Goal: Find specific page/section

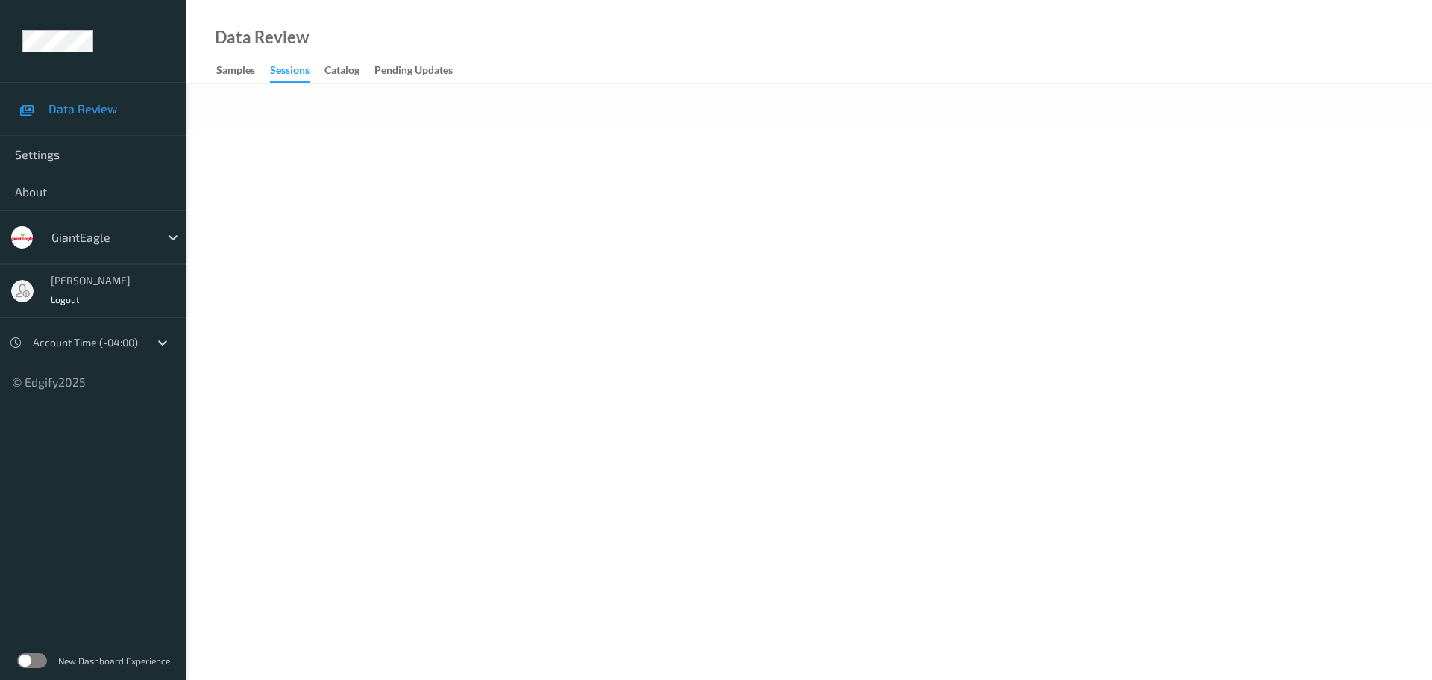
click at [159, 244] on div "GiantEagle" at bounding box center [102, 237] width 116 height 24
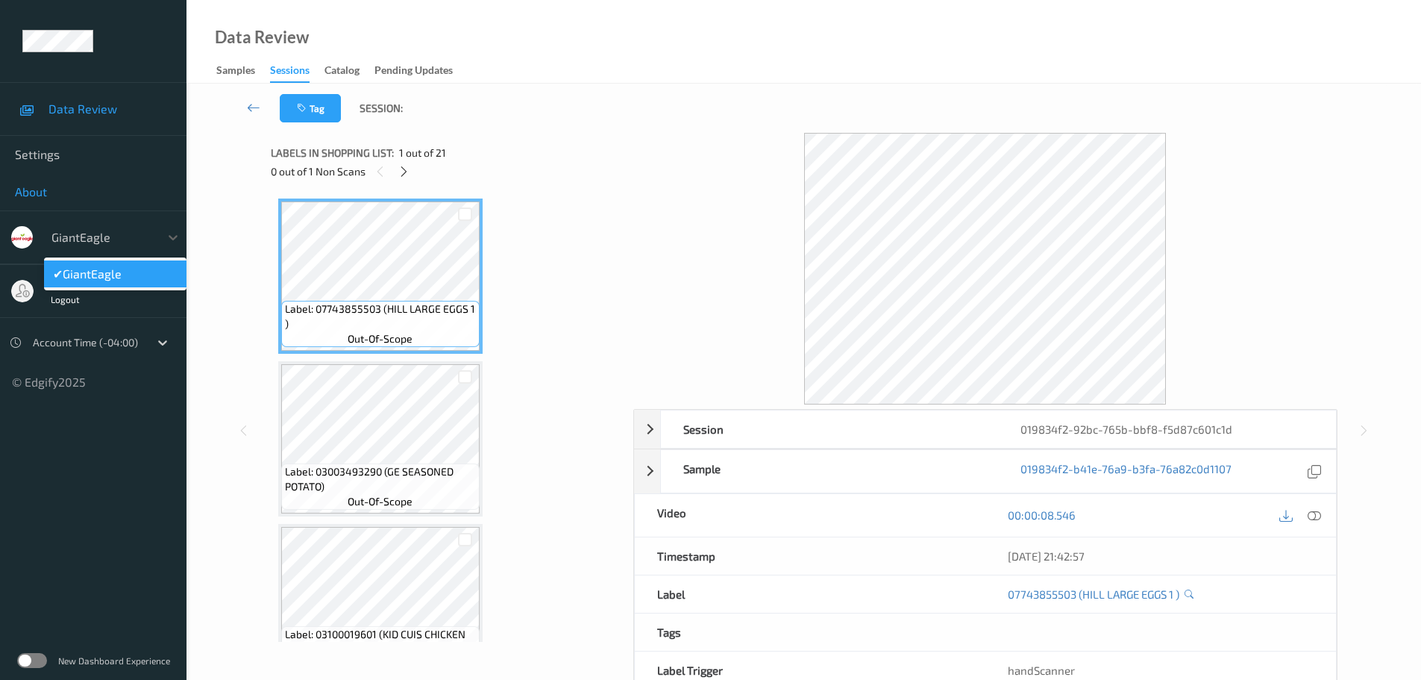
click at [165, 187] on span "About" at bounding box center [93, 191] width 157 height 15
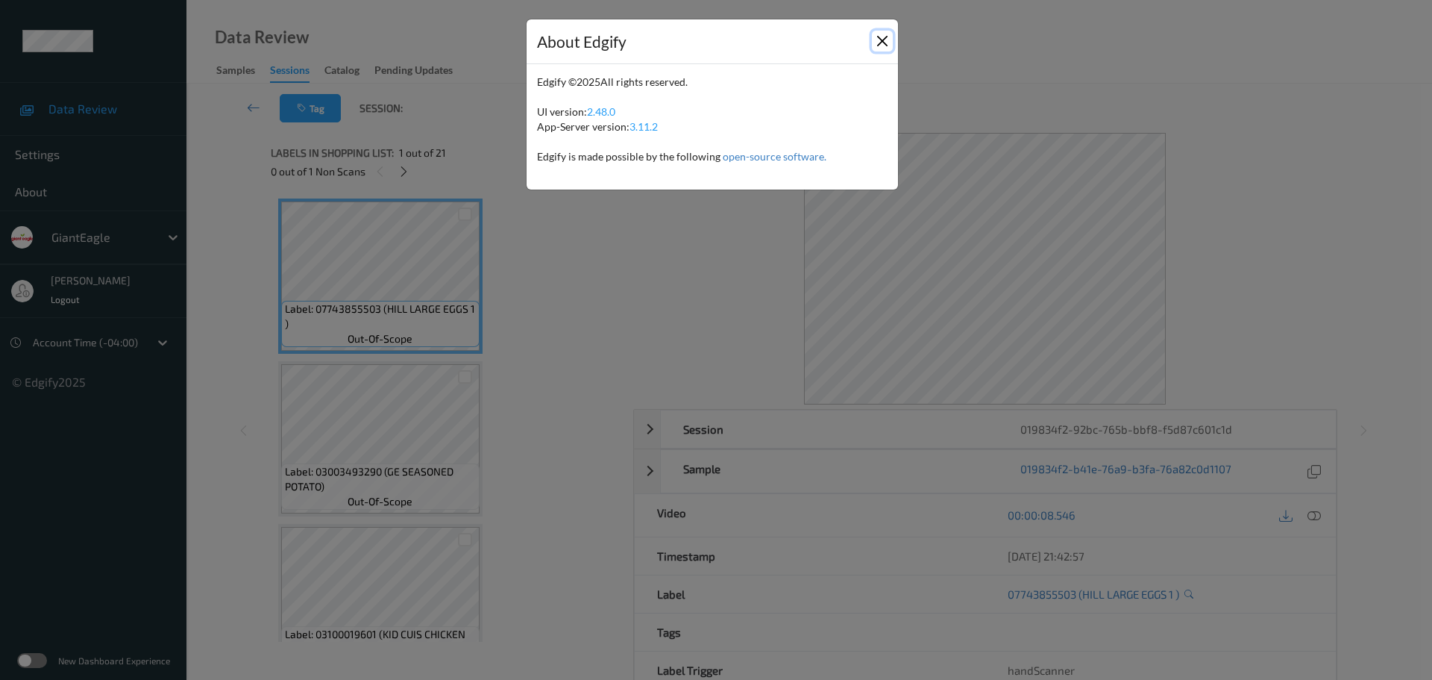
click at [883, 40] on button "Close" at bounding box center [882, 41] width 21 height 21
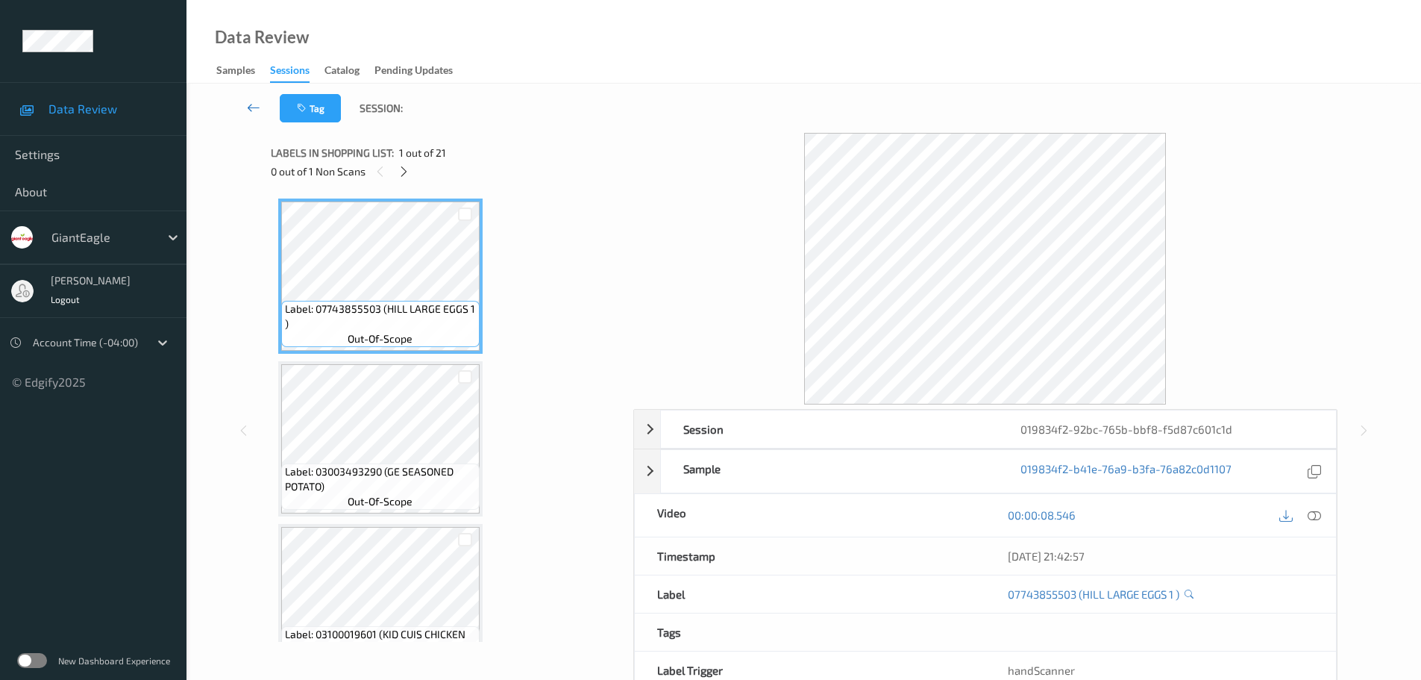
click at [248, 106] on icon at bounding box center [253, 107] width 13 height 15
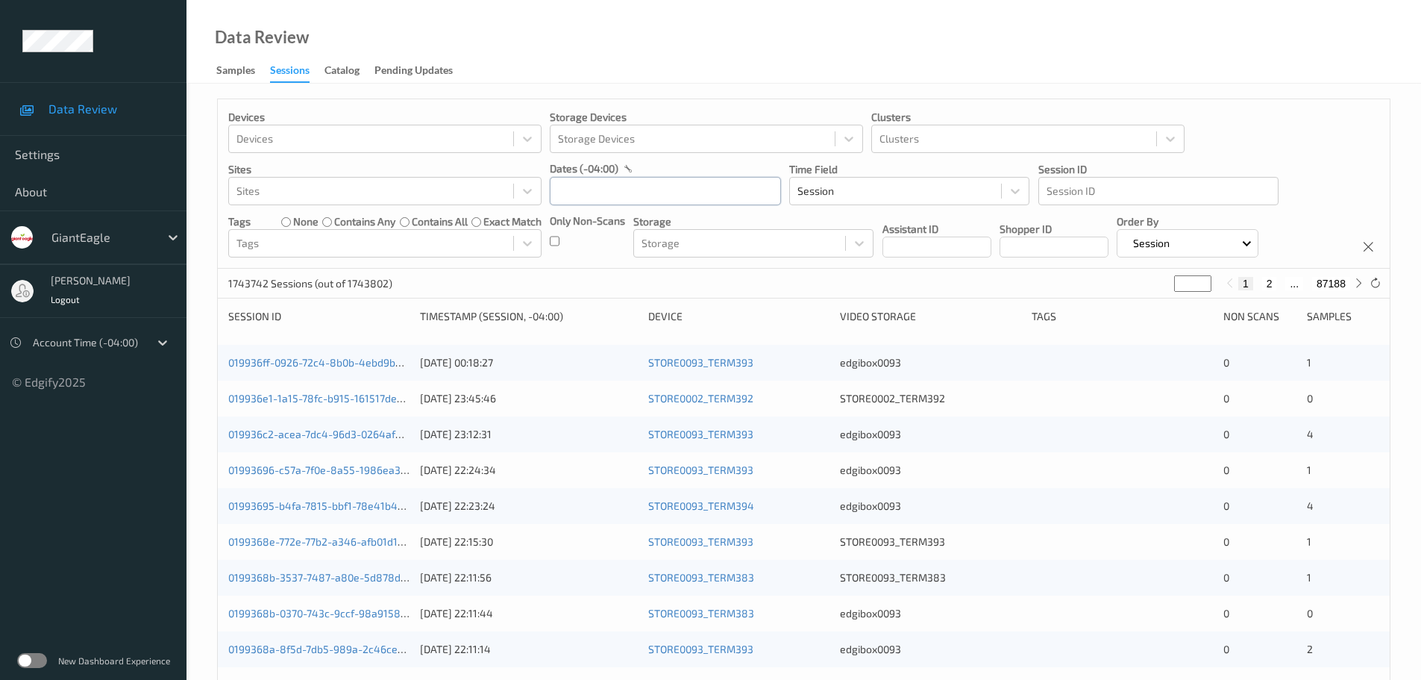
click at [569, 201] on input "text" at bounding box center [665, 191] width 231 height 28
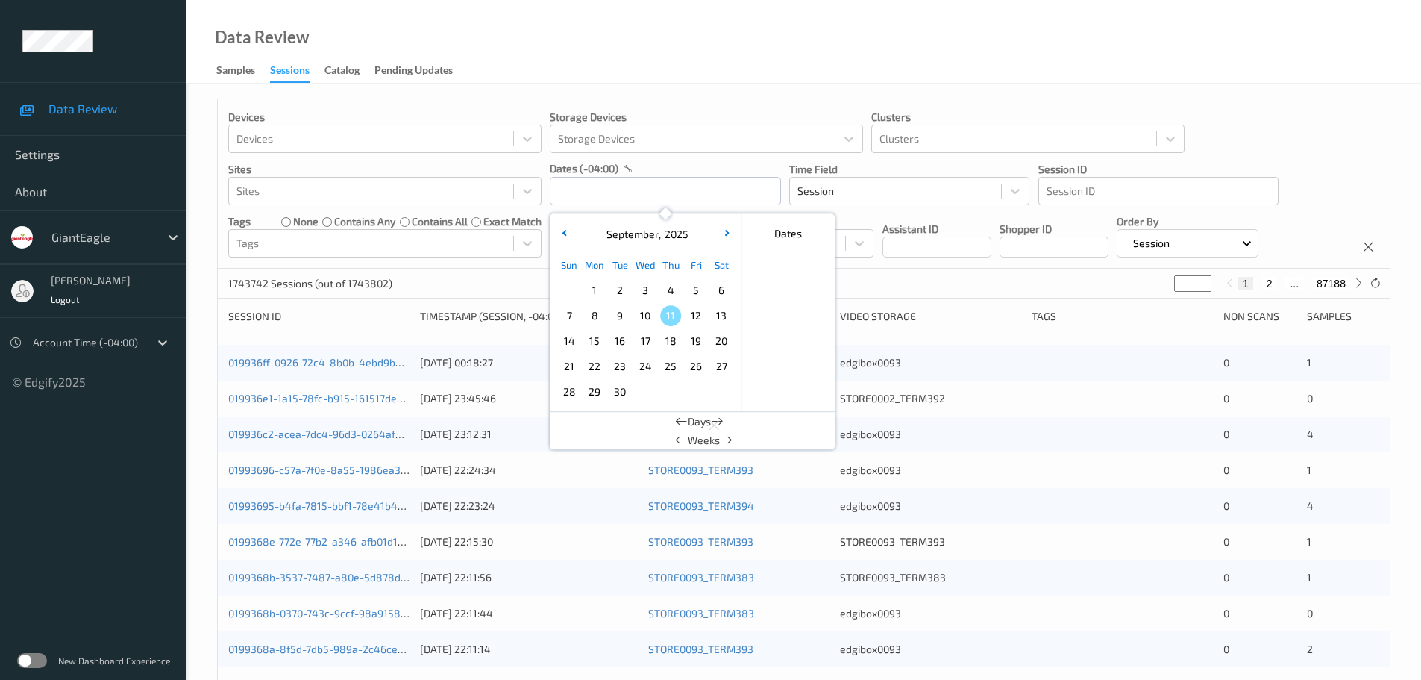
click at [603, 316] on span "8" at bounding box center [594, 315] width 21 height 21
type input "[DATE] 00:00 -> [DATE] 23:59"
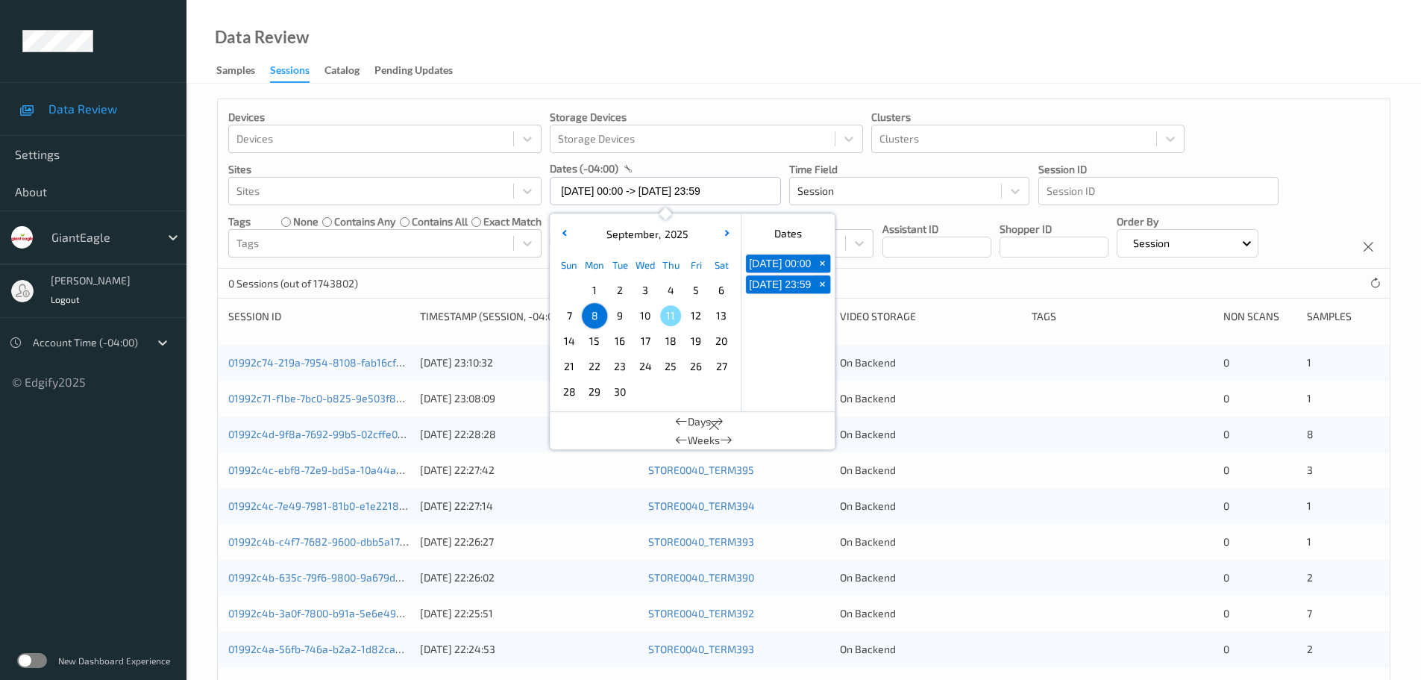
click at [613, 51] on div "Data Review Samples Sessions Catalog Pending Updates" at bounding box center [804, 42] width 1235 height 84
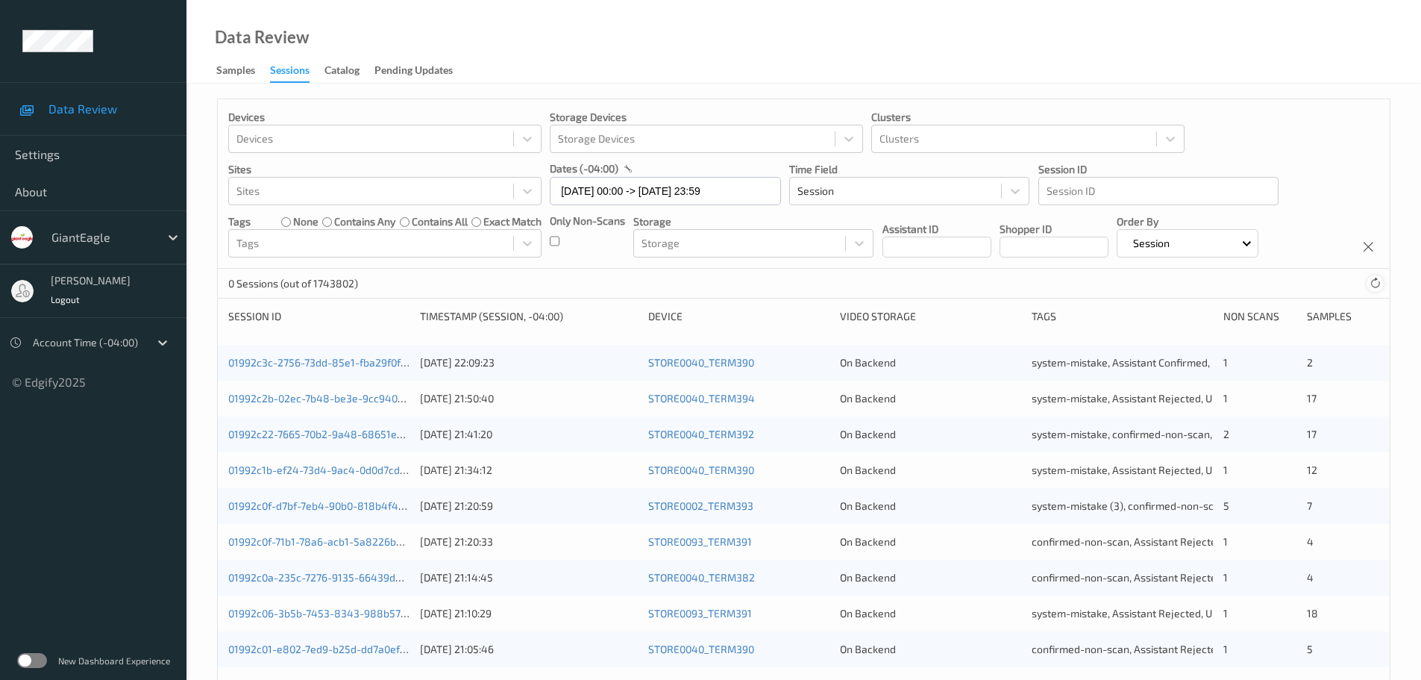
click at [1376, 284] on icon at bounding box center [1375, 283] width 11 height 11
